Goal: Task Accomplishment & Management: Use online tool/utility

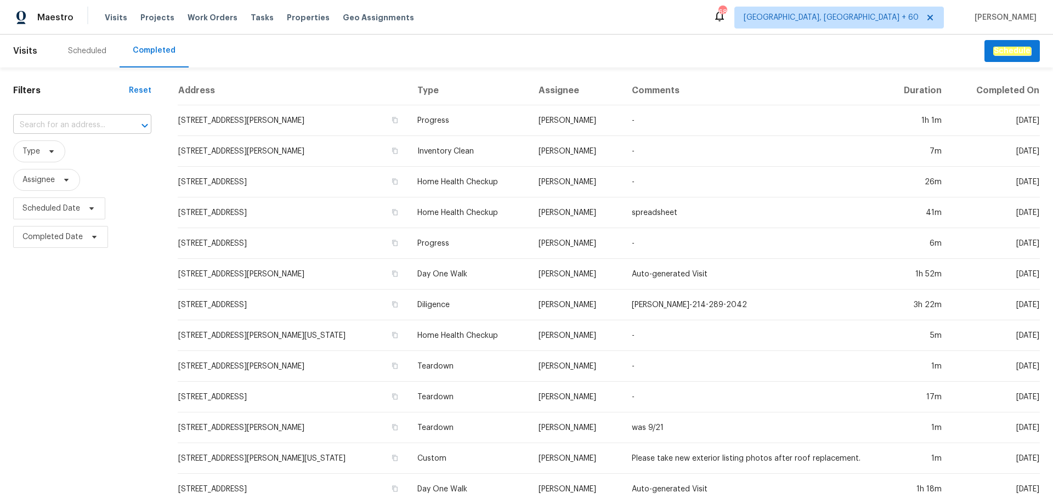
click at [99, 118] on input "text" at bounding box center [66, 125] width 107 height 17
paste input "[STREET_ADDRESS][PERSON_NAME][PERSON_NAME]"
type input "[STREET_ADDRESS][PERSON_NAME][PERSON_NAME]"
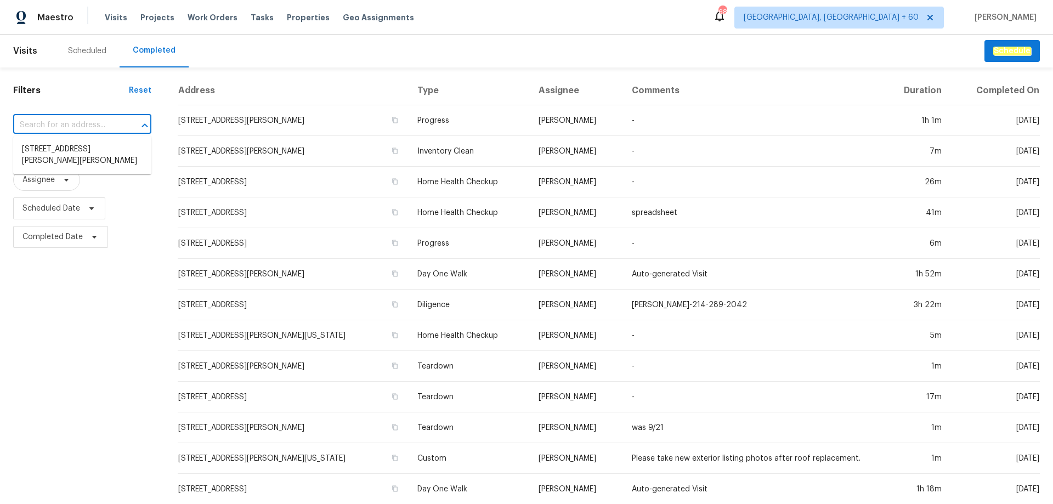
scroll to position [0, 0]
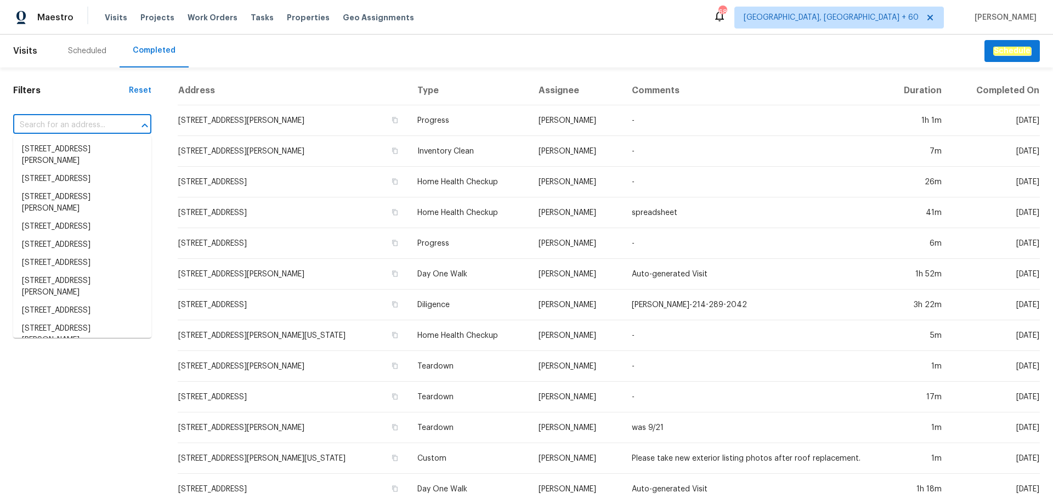
click at [91, 126] on input "text" at bounding box center [66, 125] width 107 height 17
paste input "[STREET_ADDRESS][PERSON_NAME][PERSON_NAME]"
type input "[STREET_ADDRESS][PERSON_NAME][PERSON_NAME]"
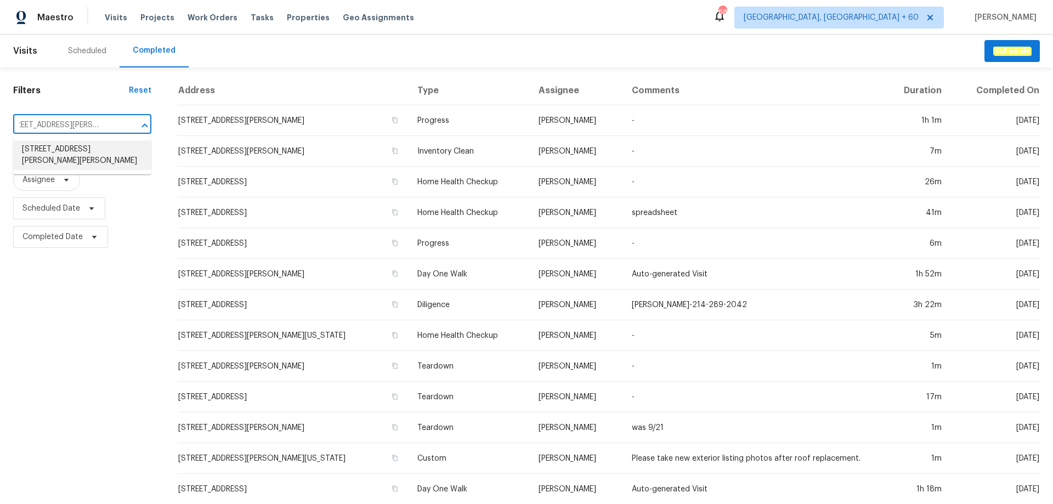
click at [107, 150] on li "[STREET_ADDRESS][PERSON_NAME][PERSON_NAME]" at bounding box center [82, 155] width 138 height 30
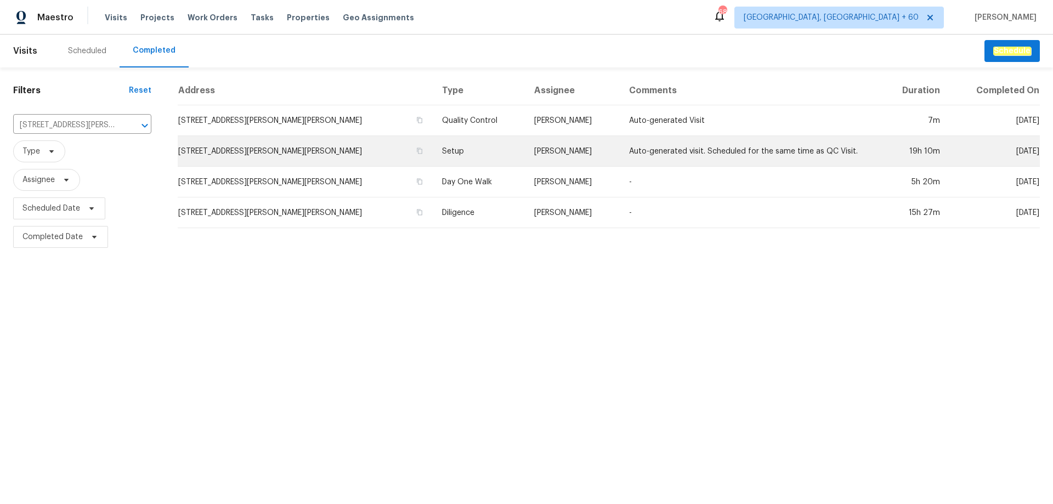
click at [433, 152] on td "Setup" at bounding box center [479, 151] width 92 height 31
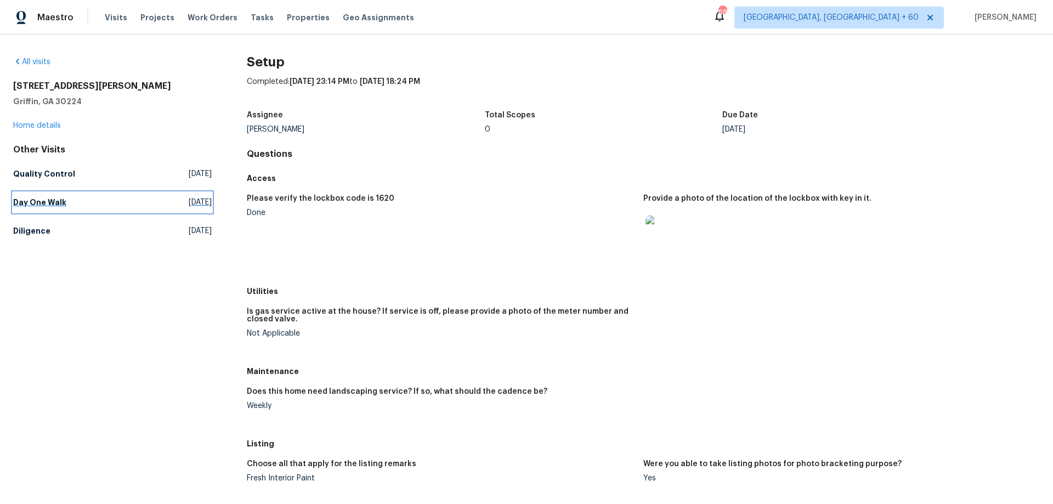
click at [56, 203] on h5 "Day One Walk" at bounding box center [39, 202] width 53 height 11
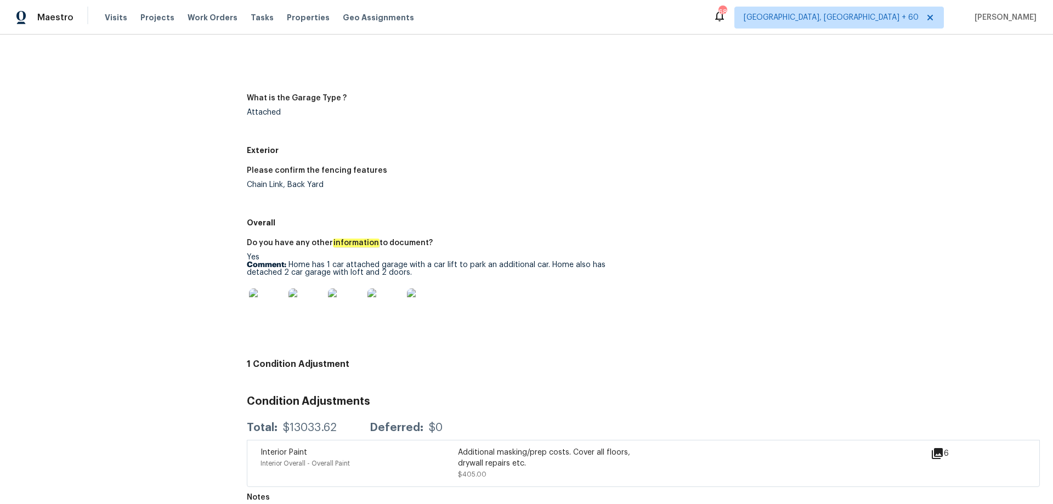
scroll to position [1726, 0]
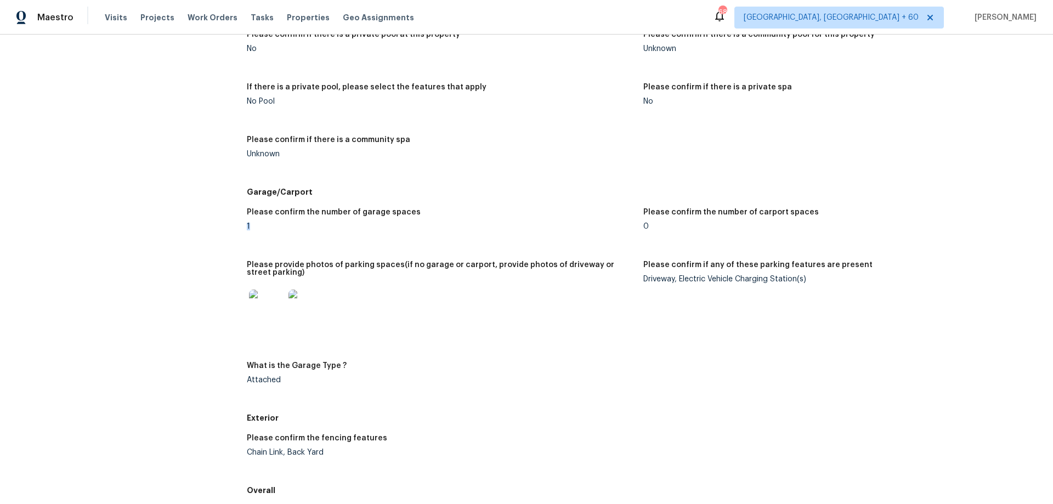
drag, startPoint x: 259, startPoint y: 226, endPoint x: 279, endPoint y: 226, distance: 19.7
click at [771, 268] on h5 "Please confirm if any of these parking features are present" at bounding box center [757, 265] width 229 height 8
